Goal: Find specific page/section: Find specific page/section

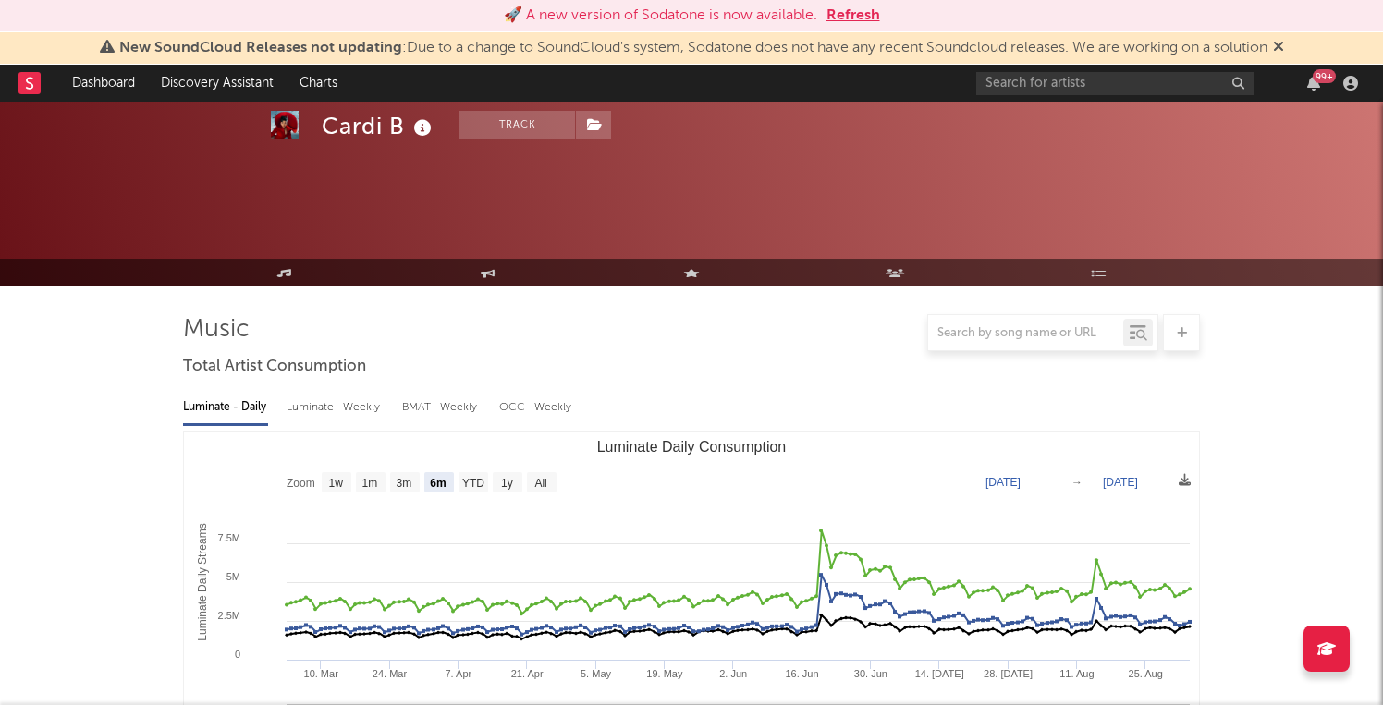
select select "6m"
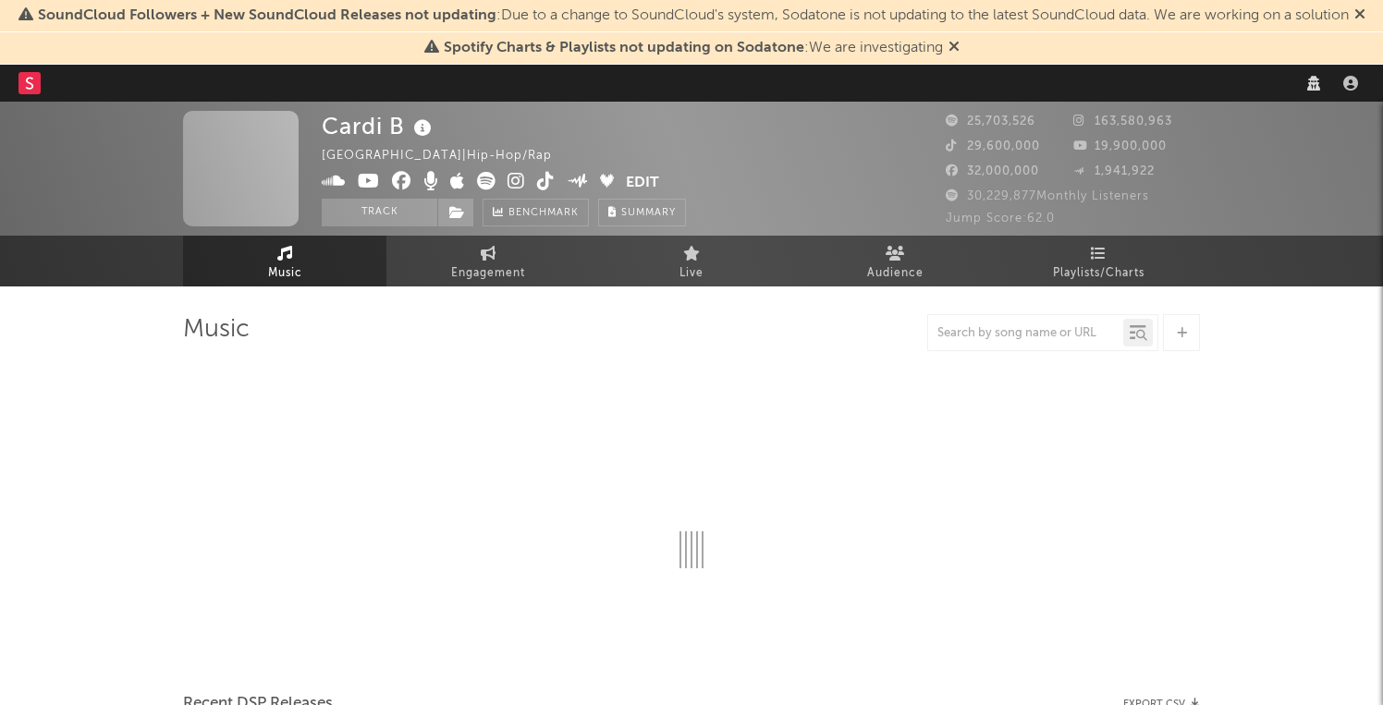
select select "recorded_music"
